Goal: Information Seeking & Learning: Find specific fact

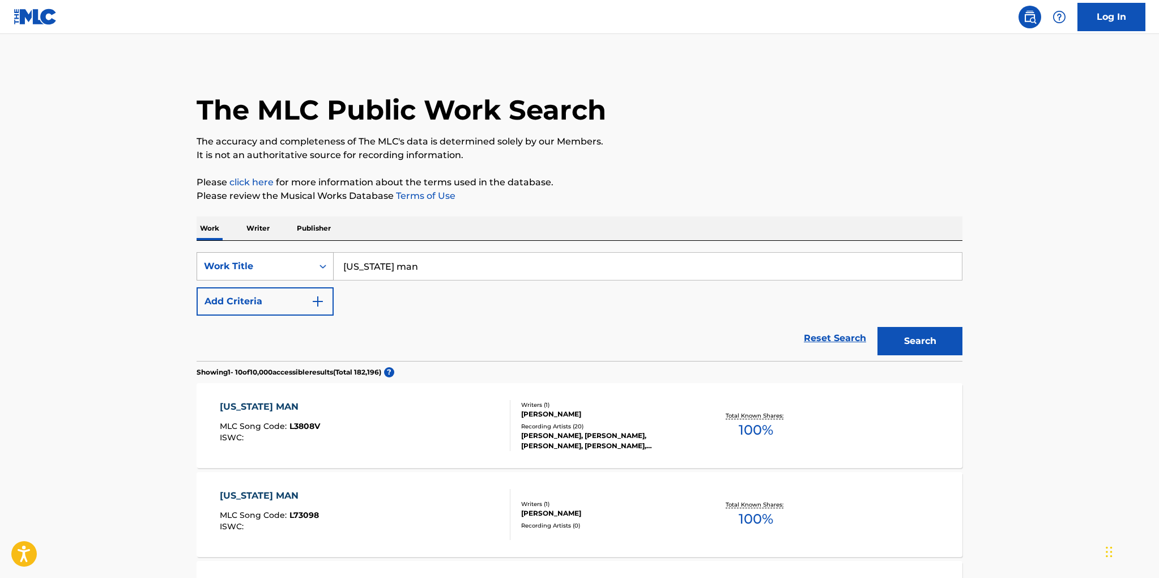
drag, startPoint x: 418, startPoint y: 266, endPoint x: 315, endPoint y: 262, distance: 102.6
click at [315, 262] on div "SearchWithCriteria2aa73f15-993b-415b-aa2e-facbd58f9651 Work Title [US_STATE] man" at bounding box center [580, 266] width 766 height 28
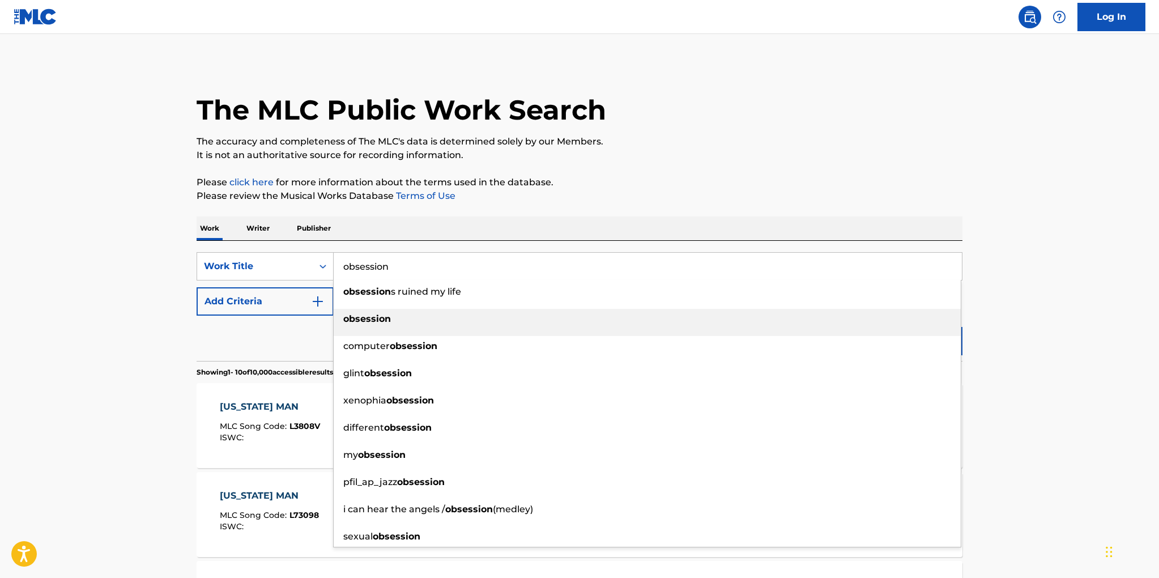
type input "obsession"
click at [356, 310] on div "obsession" at bounding box center [647, 319] width 627 height 20
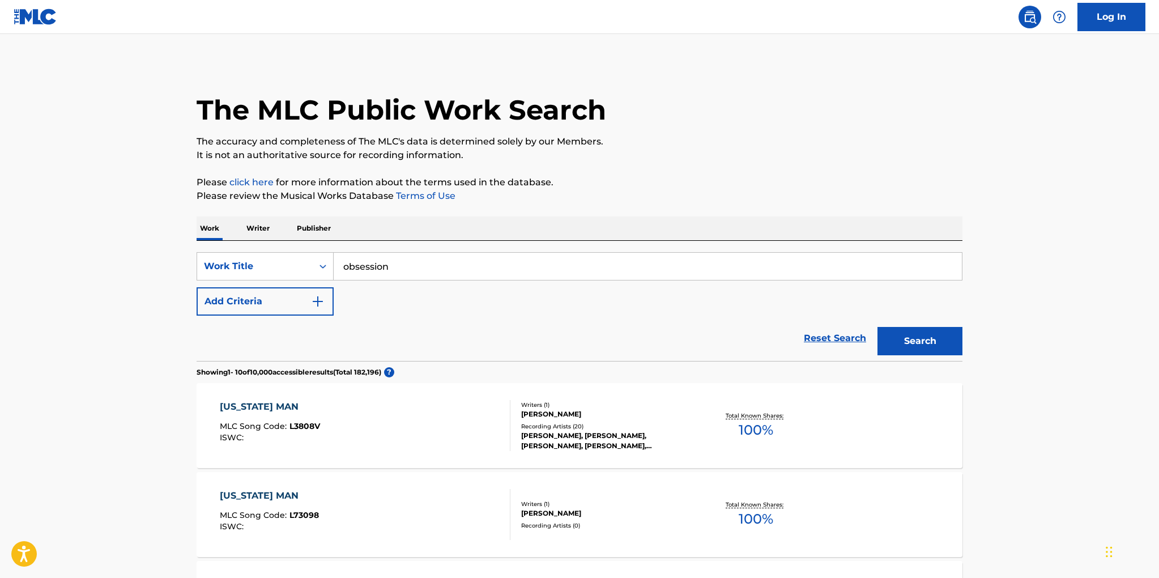
click at [896, 346] on button "Search" at bounding box center [920, 341] width 85 height 28
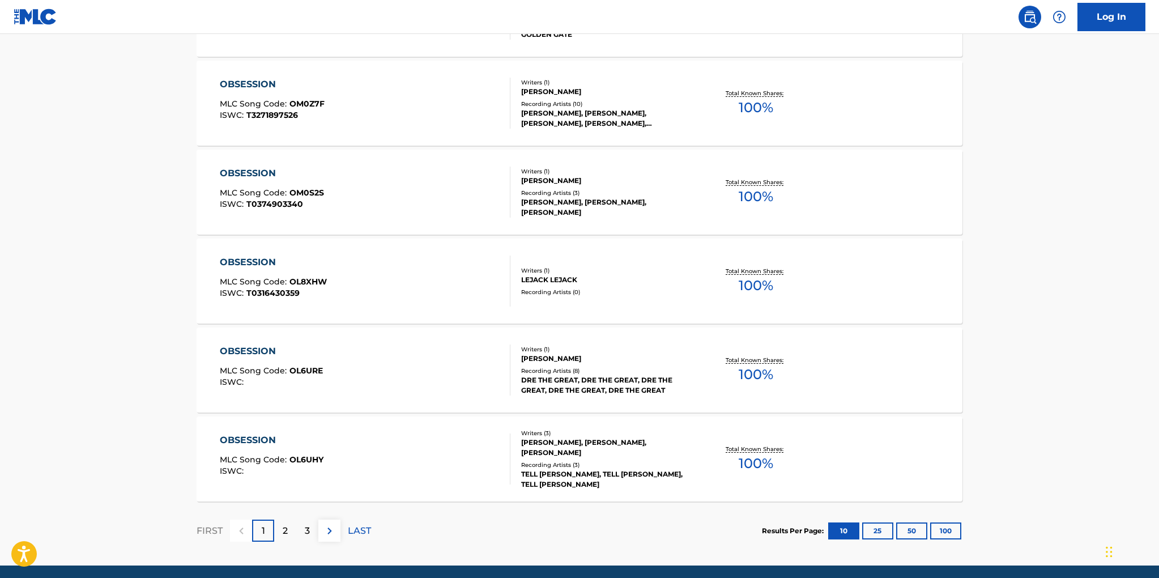
scroll to position [809, 0]
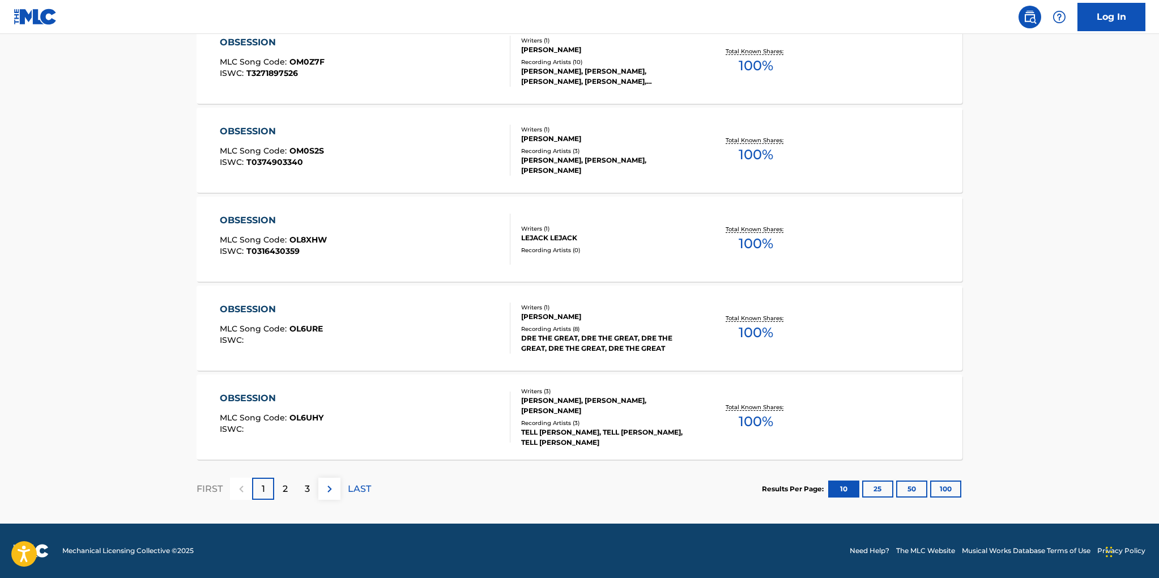
click at [878, 492] on button "25" at bounding box center [877, 488] width 31 height 17
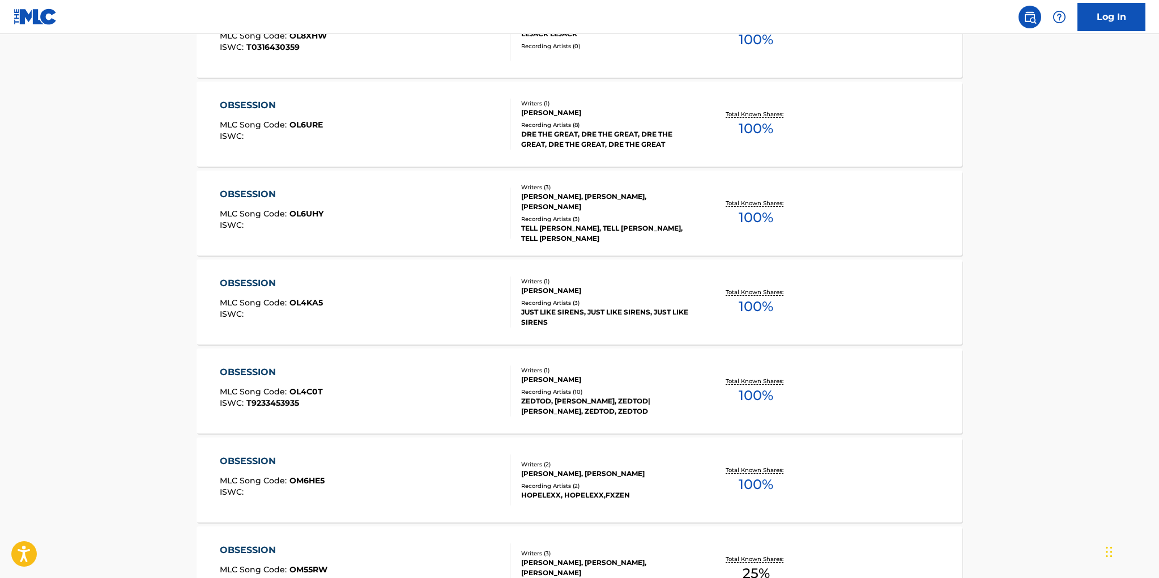
scroll to position [0, 0]
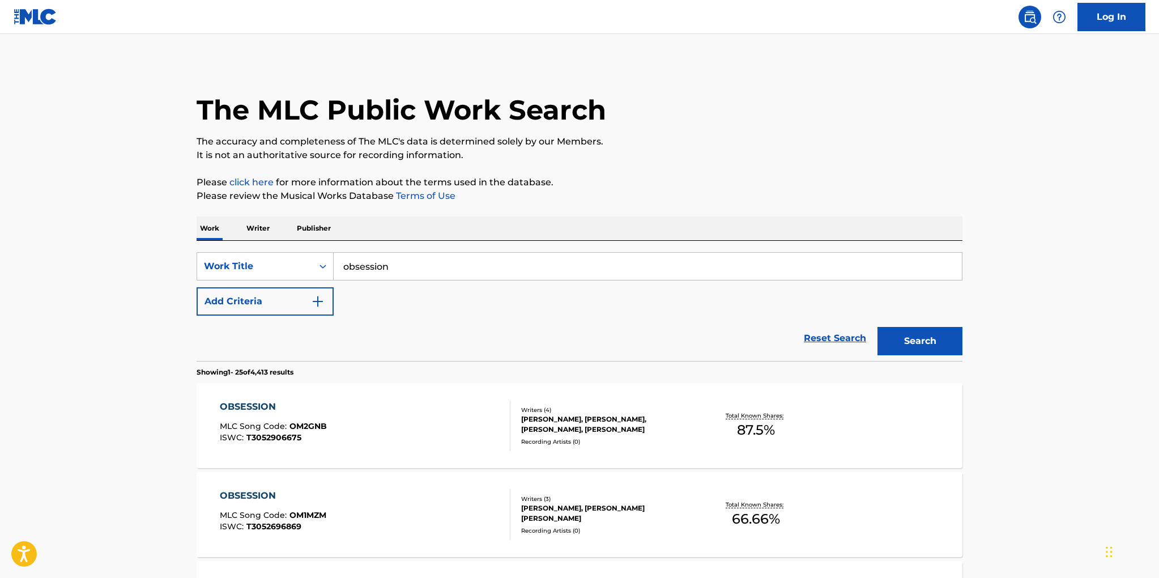
click at [279, 303] on button "Add Criteria" at bounding box center [265, 301] width 137 height 28
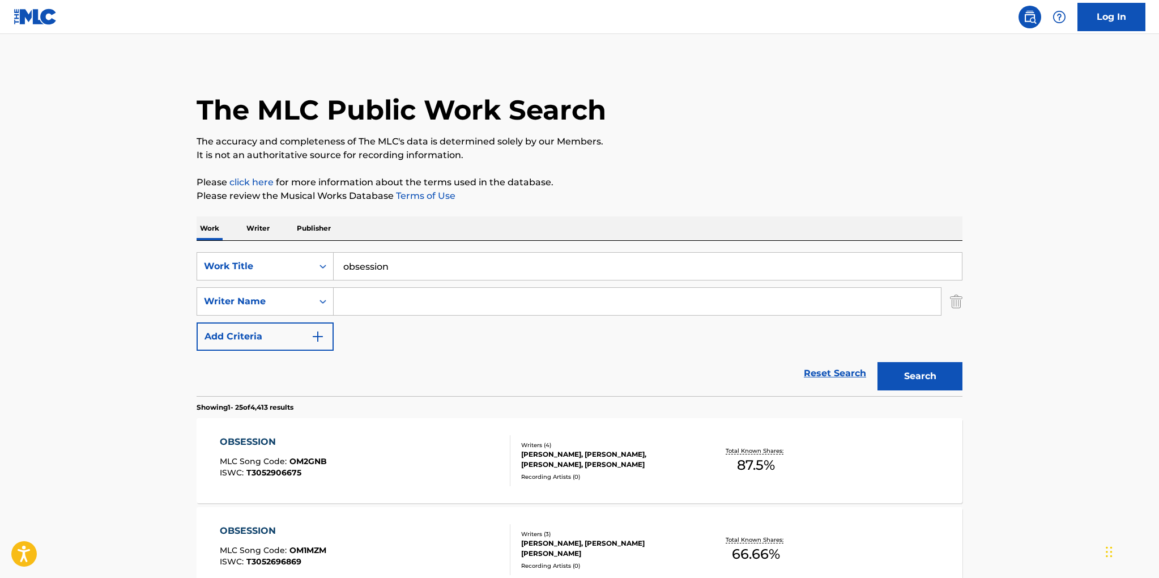
click at [369, 312] on input "Search Form" at bounding box center [637, 301] width 607 height 27
type input "knight"
click at [878, 362] on button "Search" at bounding box center [920, 376] width 85 height 28
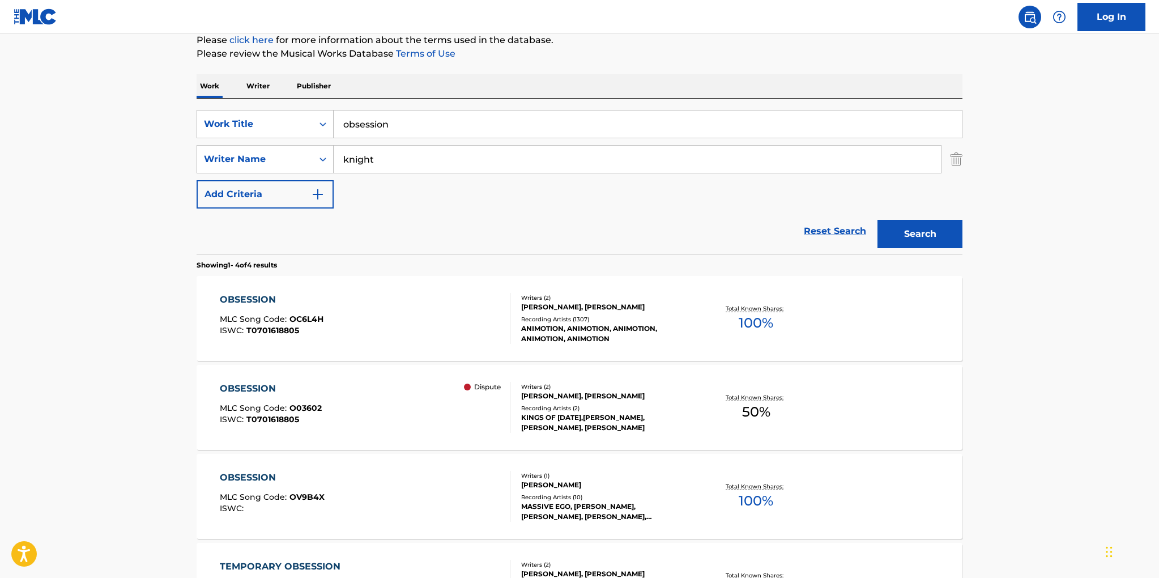
scroll to position [165, 0]
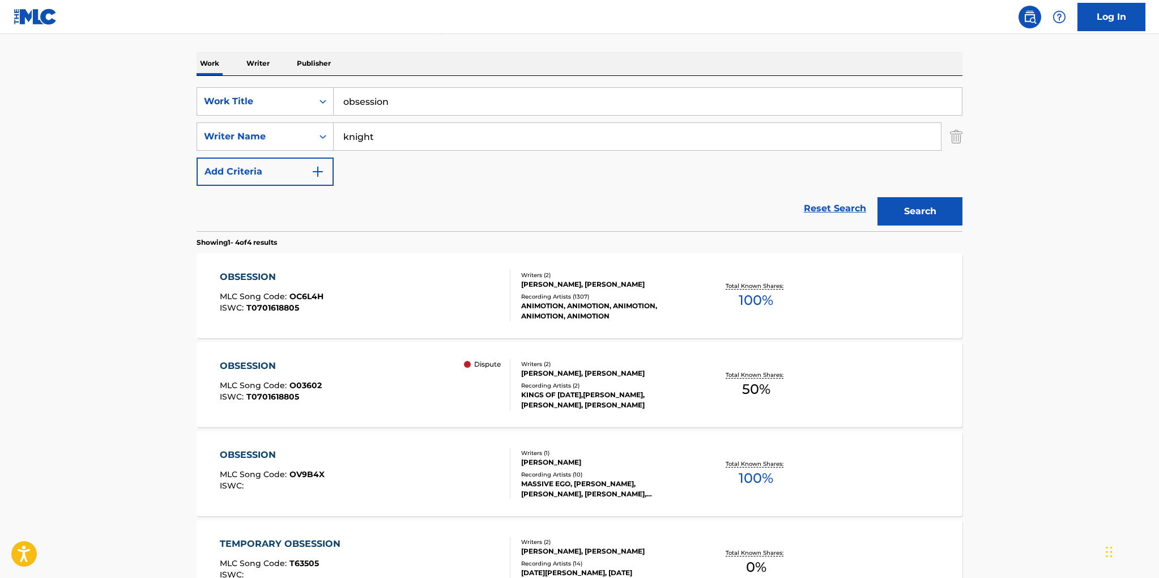
click at [598, 298] on div "Recording Artists ( 1307 )" at bounding box center [606, 296] width 171 height 8
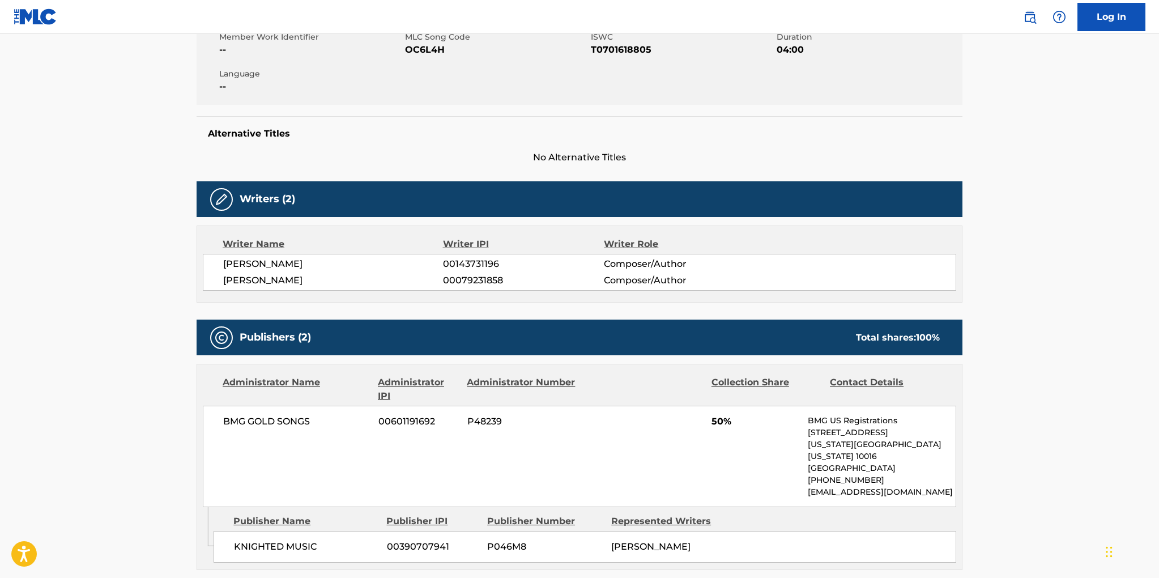
scroll to position [197, 0]
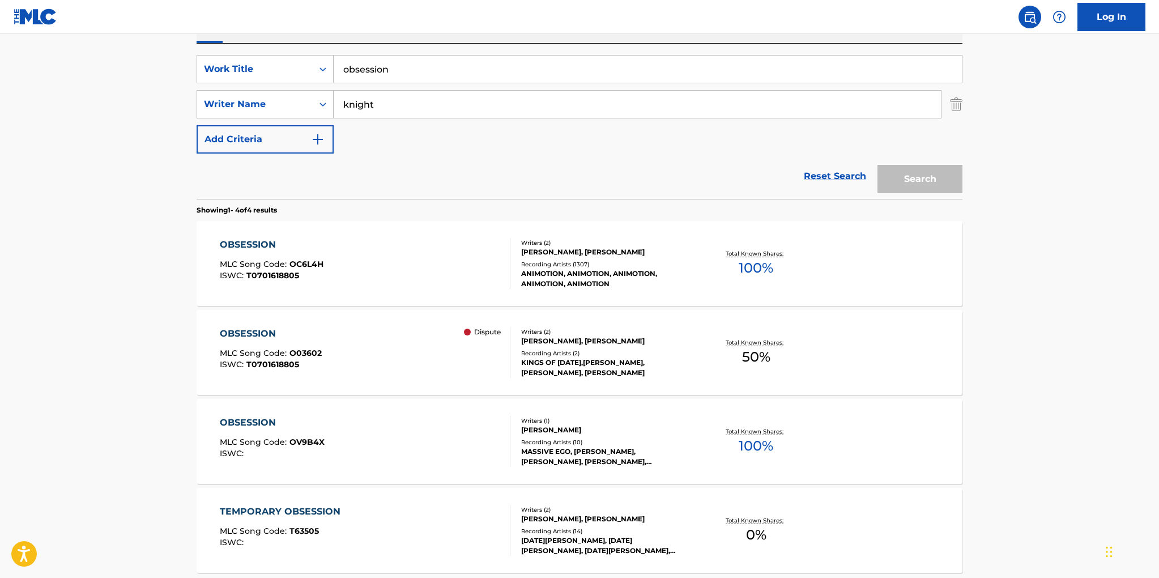
scroll to position [165, 0]
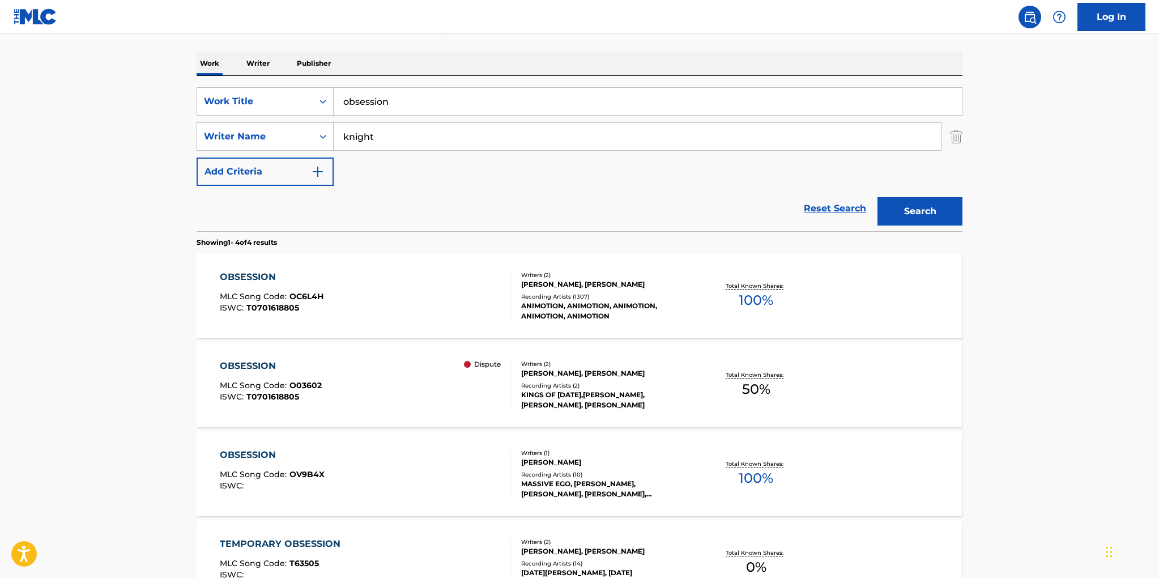
click at [582, 377] on div "[PERSON_NAME], [PERSON_NAME]" at bounding box center [606, 373] width 171 height 10
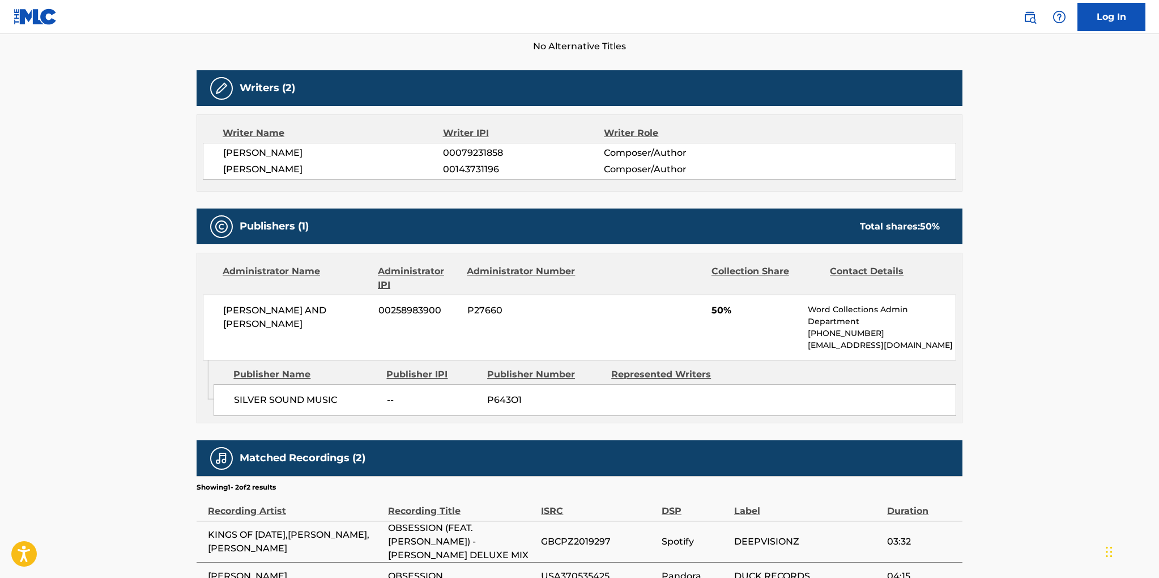
scroll to position [328, 0]
